Goal: Register for event/course

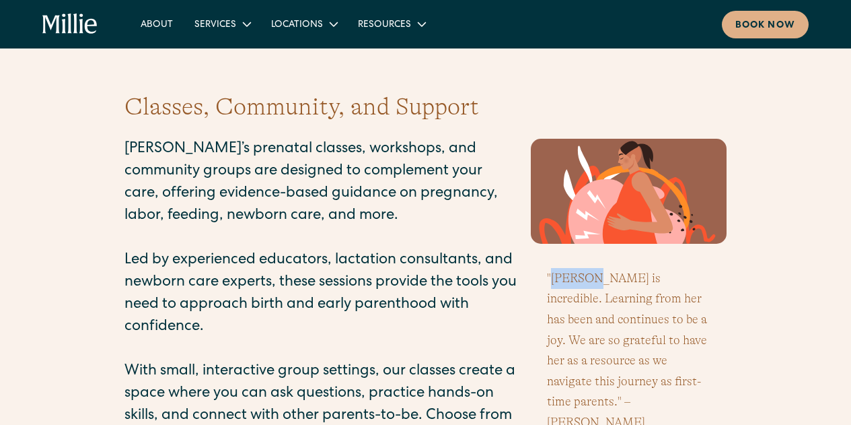
drag, startPoint x: 587, startPoint y: 278, endPoint x: 551, endPoint y: 279, distance: 35.7
click at [551, 279] on blockquote ""[PERSON_NAME] is incredible. Learning from her has been and continues to be a …" at bounding box center [629, 350] width 197 height 186
copy blockquote "[PERSON_NAME]"
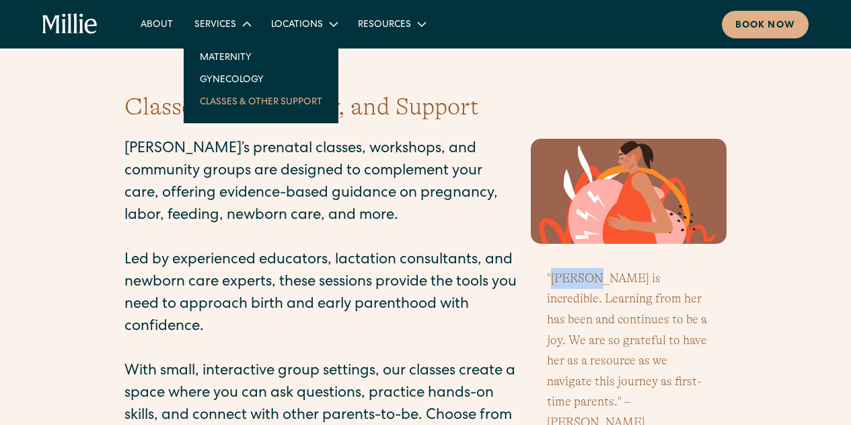
click at [240, 103] on link "Classes & Other Support" at bounding box center [261, 101] width 144 height 22
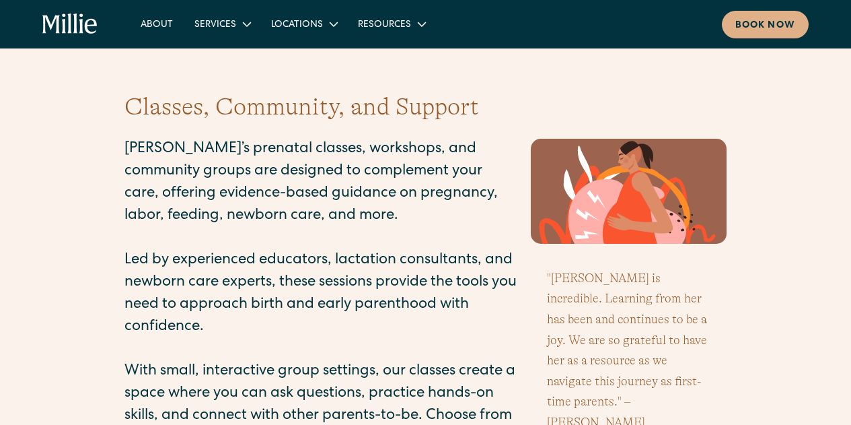
click at [750, 299] on div "Classes, Community, and Support [PERSON_NAME]’s prenatal classes, workshops, an…" at bounding box center [425, 291] width 851 height 449
drag, startPoint x: 588, startPoint y: 278, endPoint x: 553, endPoint y: 279, distance: 35.7
click at [553, 279] on blockquote ""[PERSON_NAME] is incredible. Learning from her has been and continues to be a …" at bounding box center [629, 350] width 197 height 186
copy blockquote "[PERSON_NAME]"
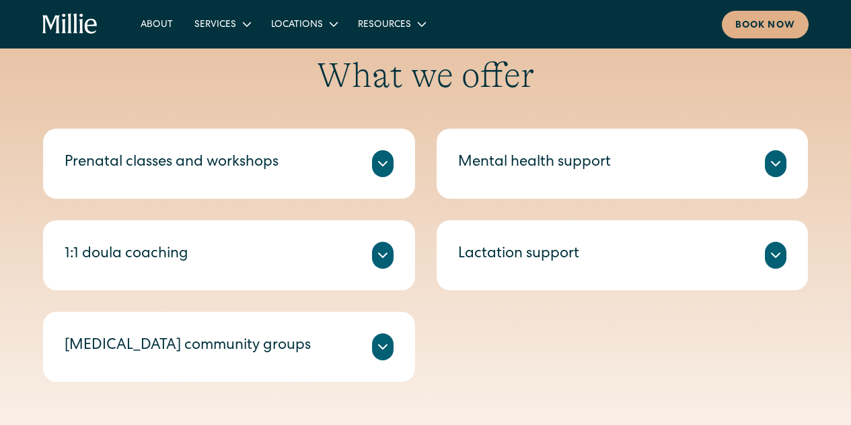
scroll to position [462, 0]
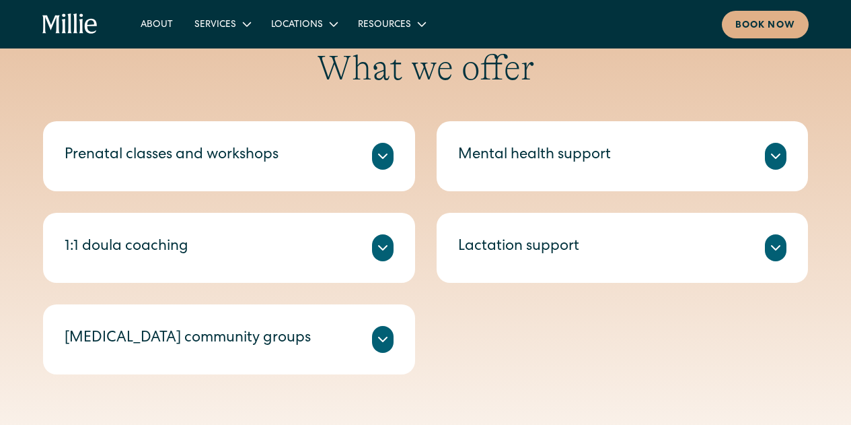
click at [298, 165] on div "Prenatal classes and workshops" at bounding box center [229, 156] width 329 height 27
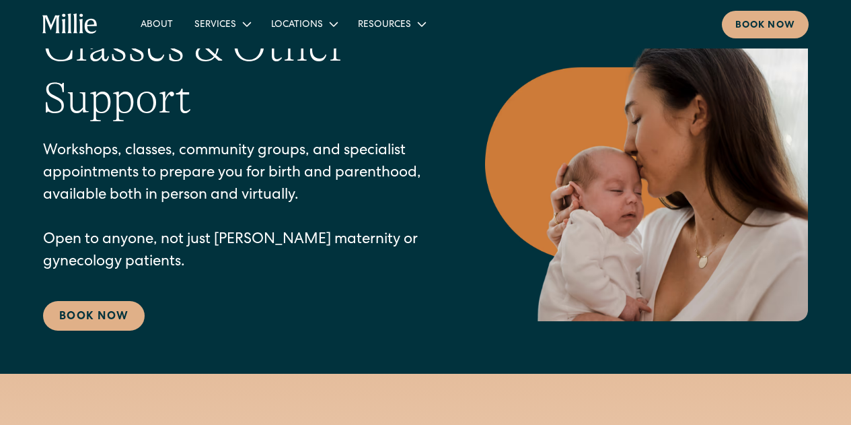
scroll to position [0, 0]
